Goal: Task Accomplishment & Management: Use online tool/utility

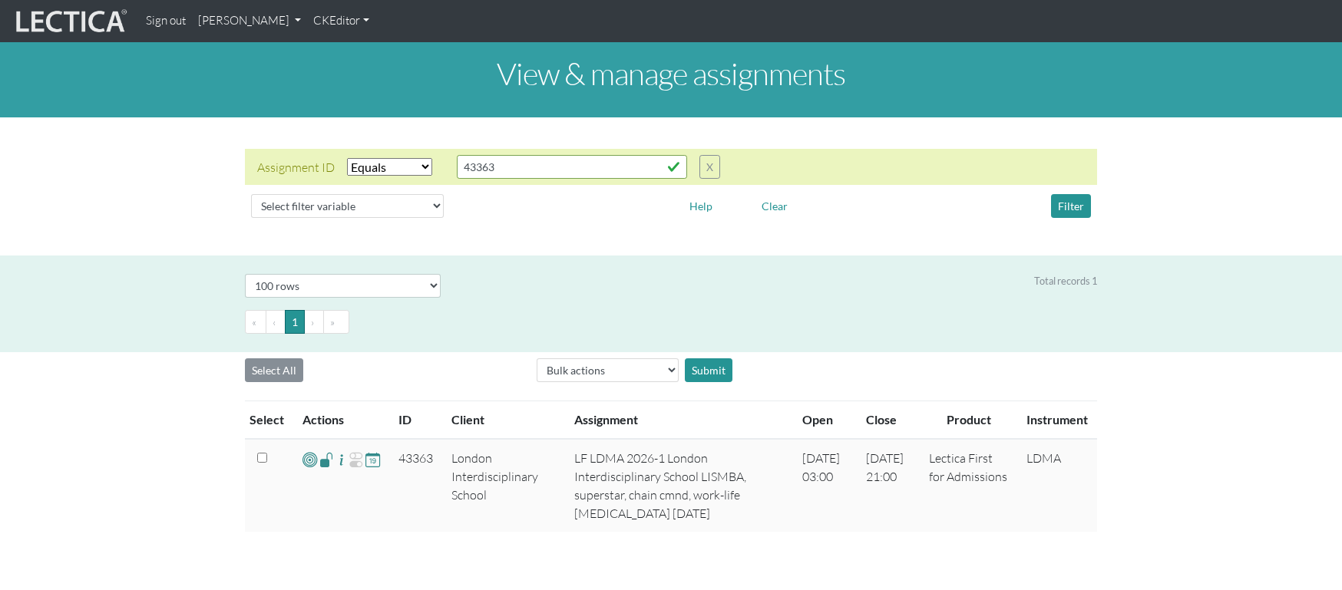
select select "equal"
select select "100"
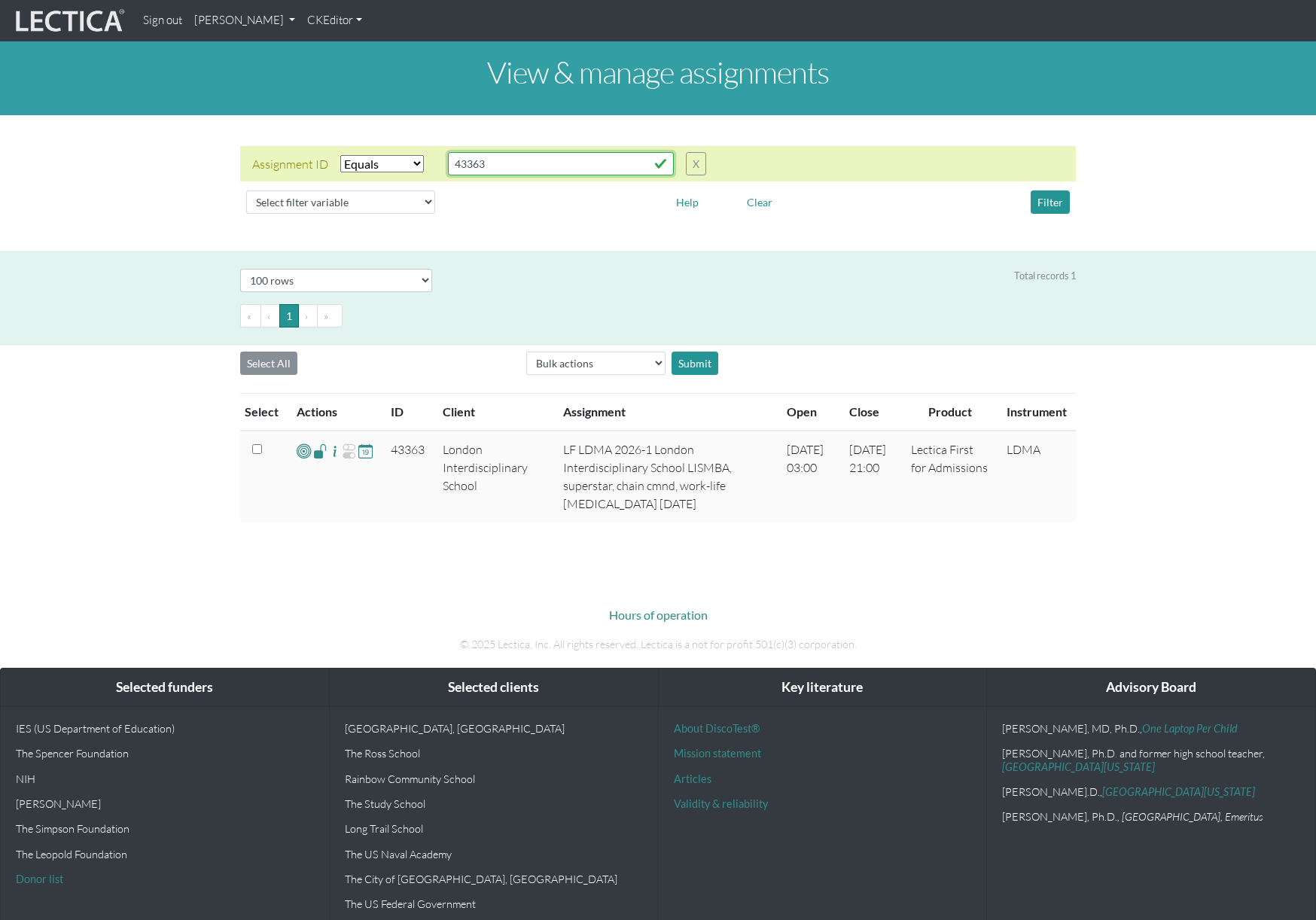
click at [531, 161] on input "43363" at bounding box center [561, 164] width 226 height 24
click at [1052, 203] on button "Filter" at bounding box center [1050, 202] width 39 height 24
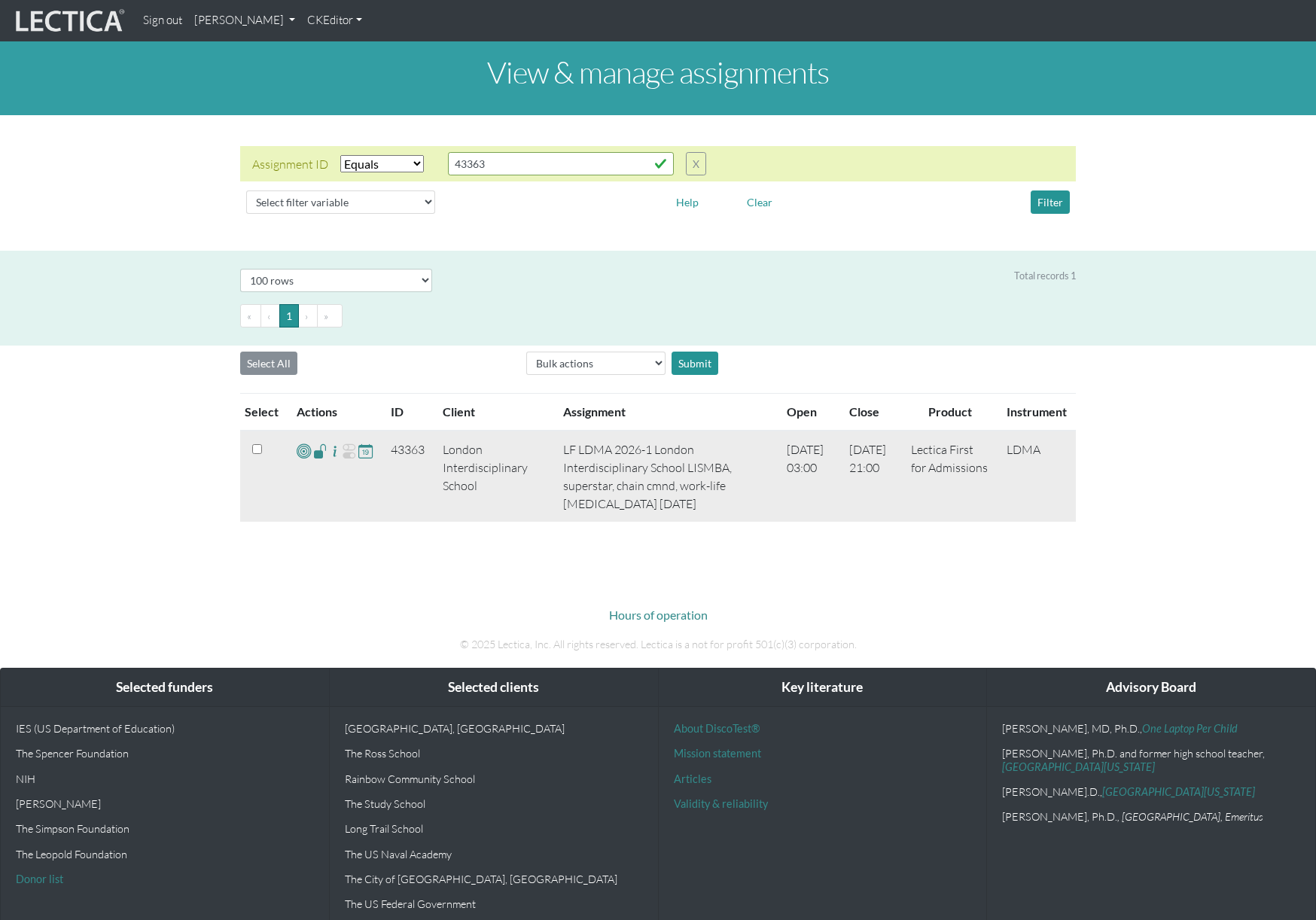
click at [318, 456] on span at bounding box center [320, 451] width 15 height 18
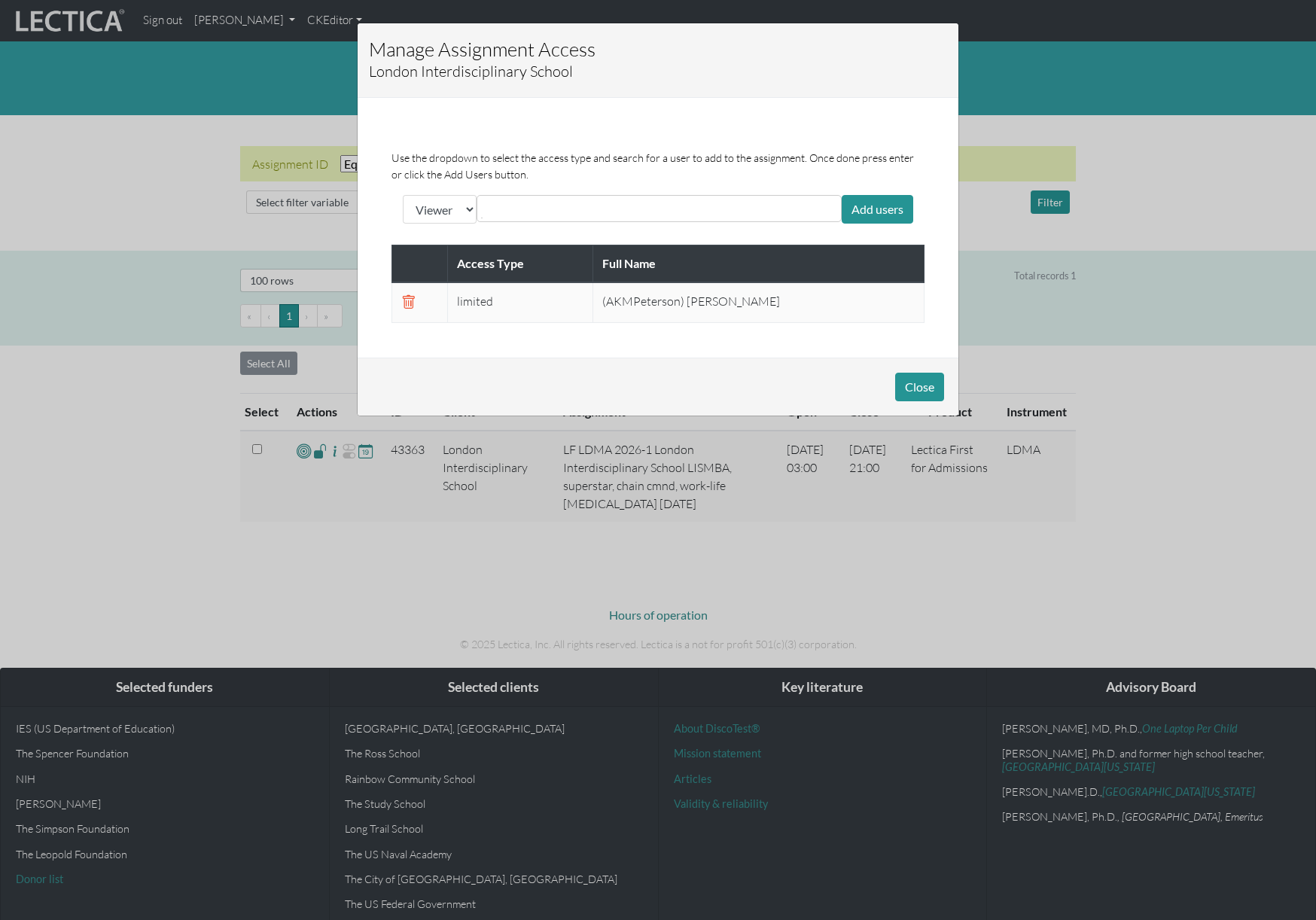
click at [297, 105] on div "Manage Assignment Access London Interdisciplinary School Use the dropdown to se…" at bounding box center [658, 460] width 1316 height 920
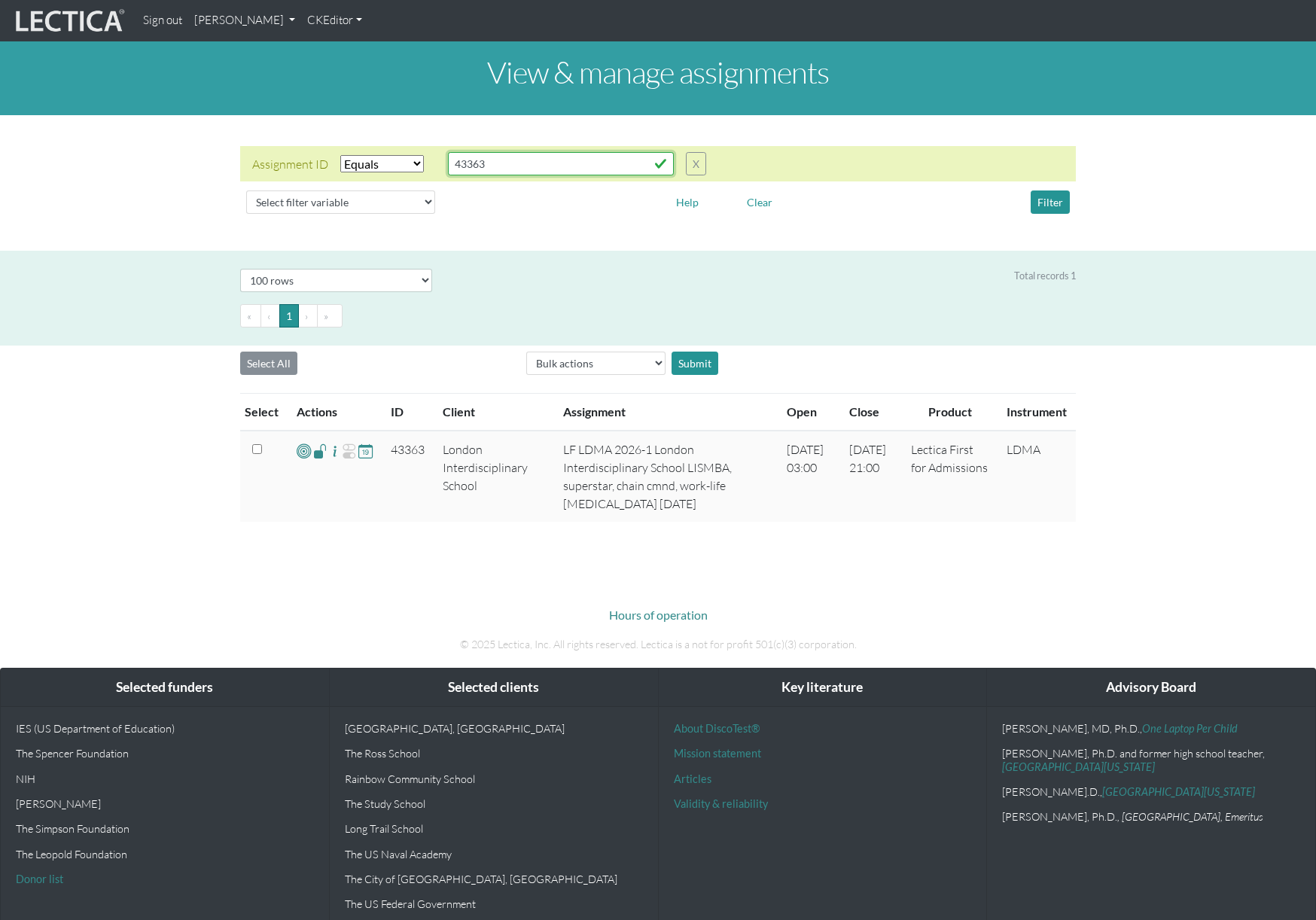
click at [527, 167] on input "43363" at bounding box center [561, 164] width 226 height 24
paste input "43485"
type input "43363,43485"
click at [379, 167] on select "Select filter Equals List Greater than Less than" at bounding box center [381, 164] width 83 height 18
select select "in"
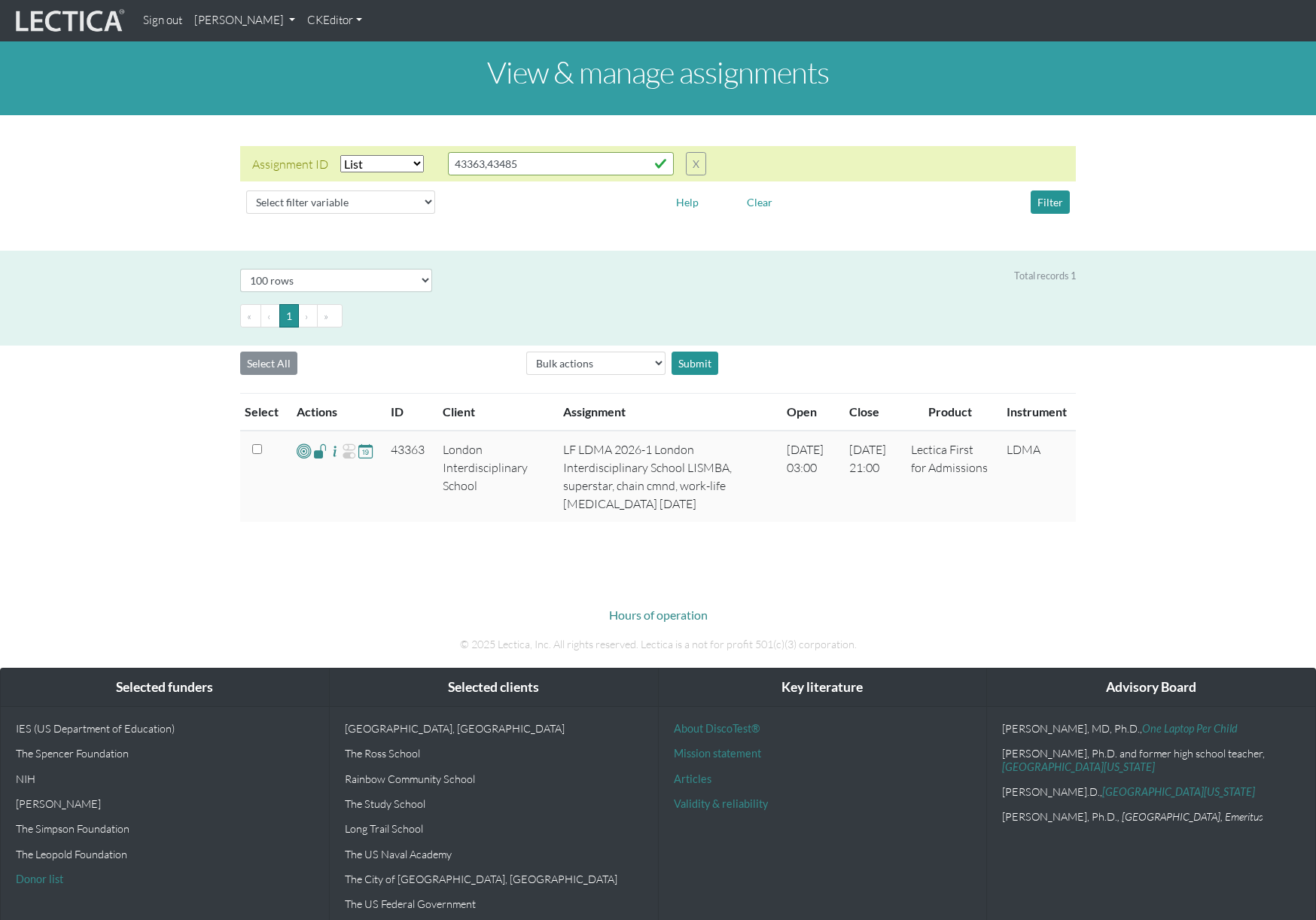
click at [340, 155] on select "Select filter Equals List Greater than Less than" at bounding box center [381, 164] width 83 height 18
click at [1047, 198] on button "Filter" at bounding box center [1050, 202] width 39 height 24
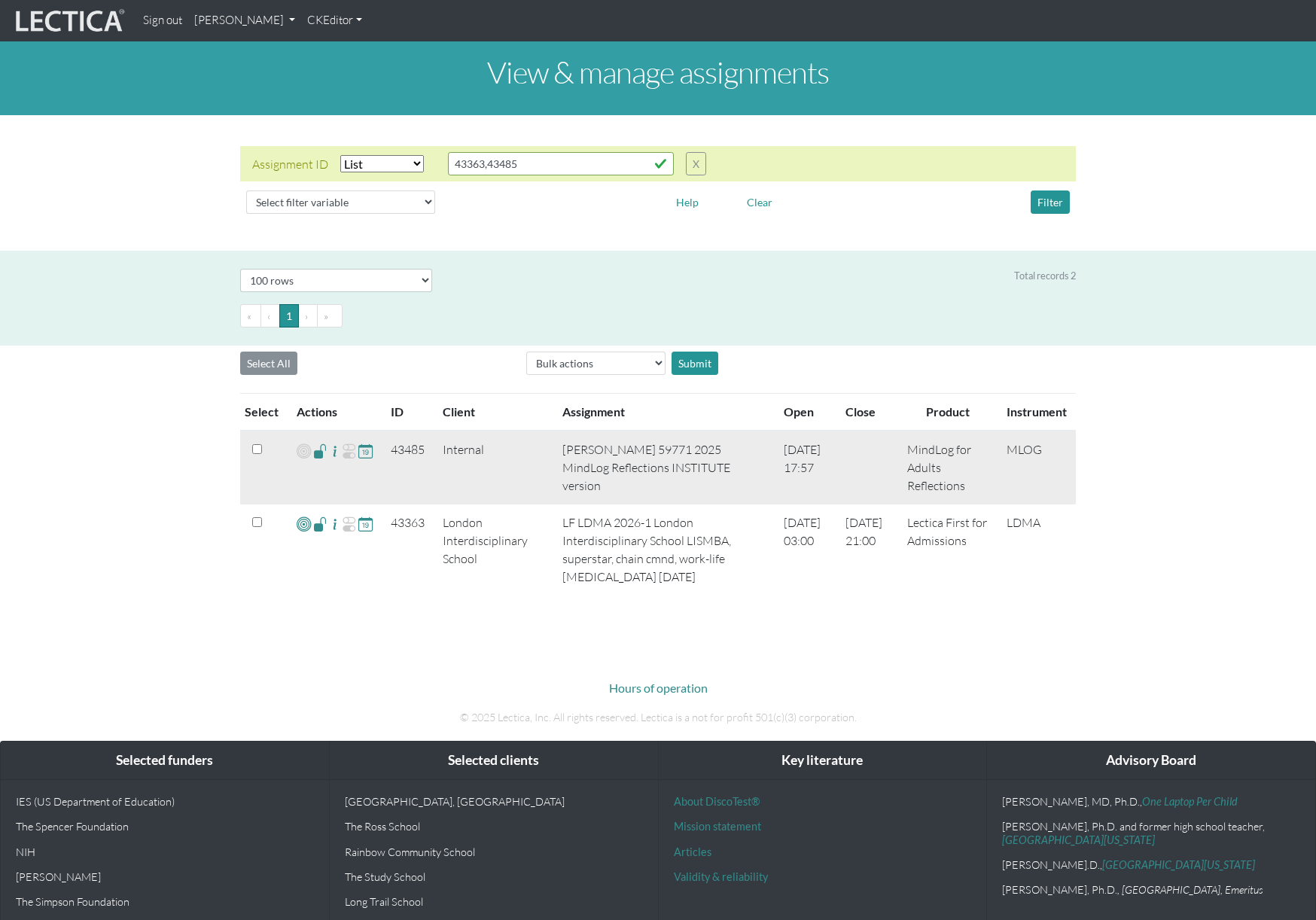
click at [319, 453] on span at bounding box center [320, 451] width 15 height 18
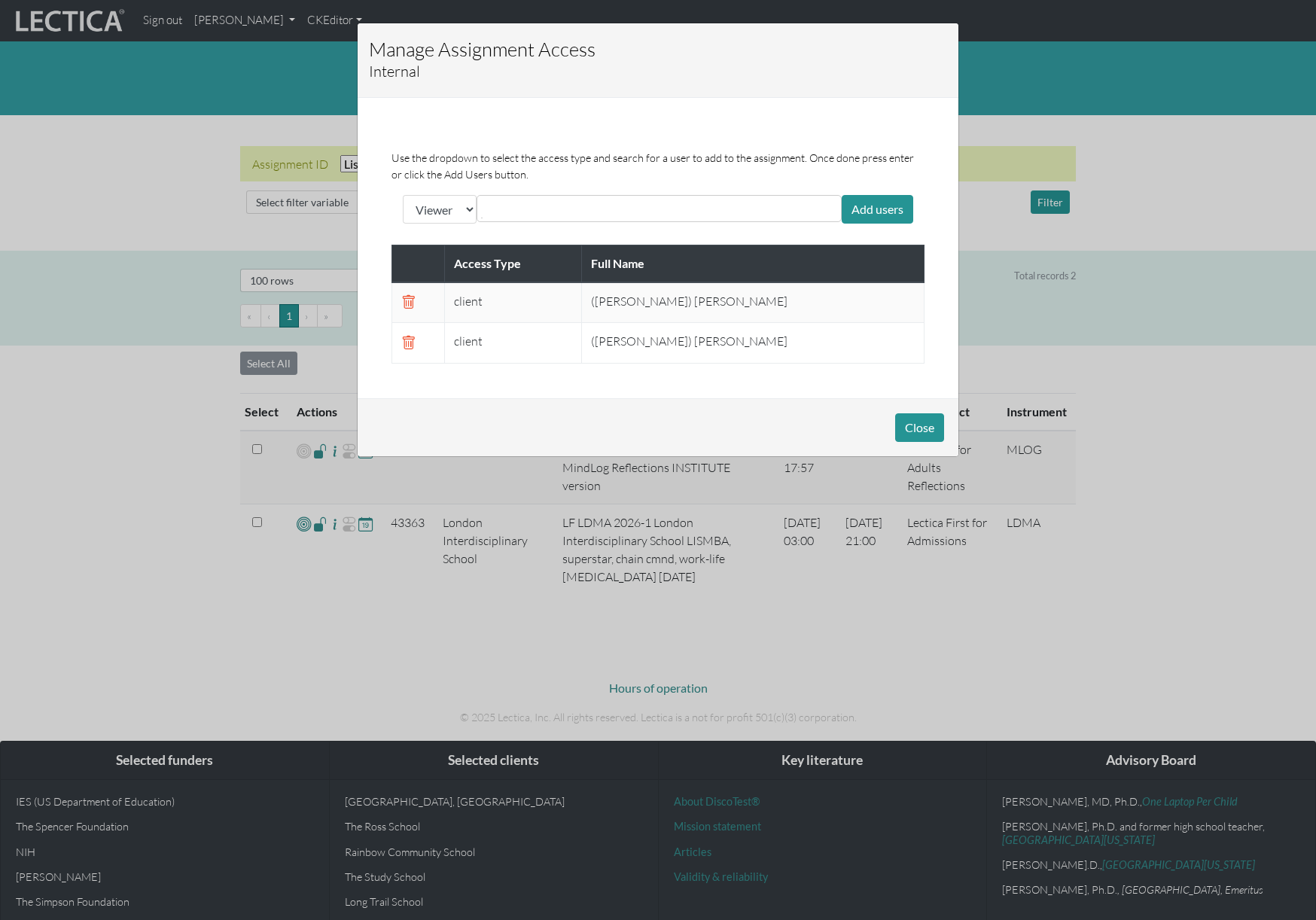
click at [92, 189] on div "Manage Assignment Access Internal Use the dropdown to select the access type an…" at bounding box center [658, 460] width 1316 height 920
